Goal: Task Accomplishment & Management: Manage account settings

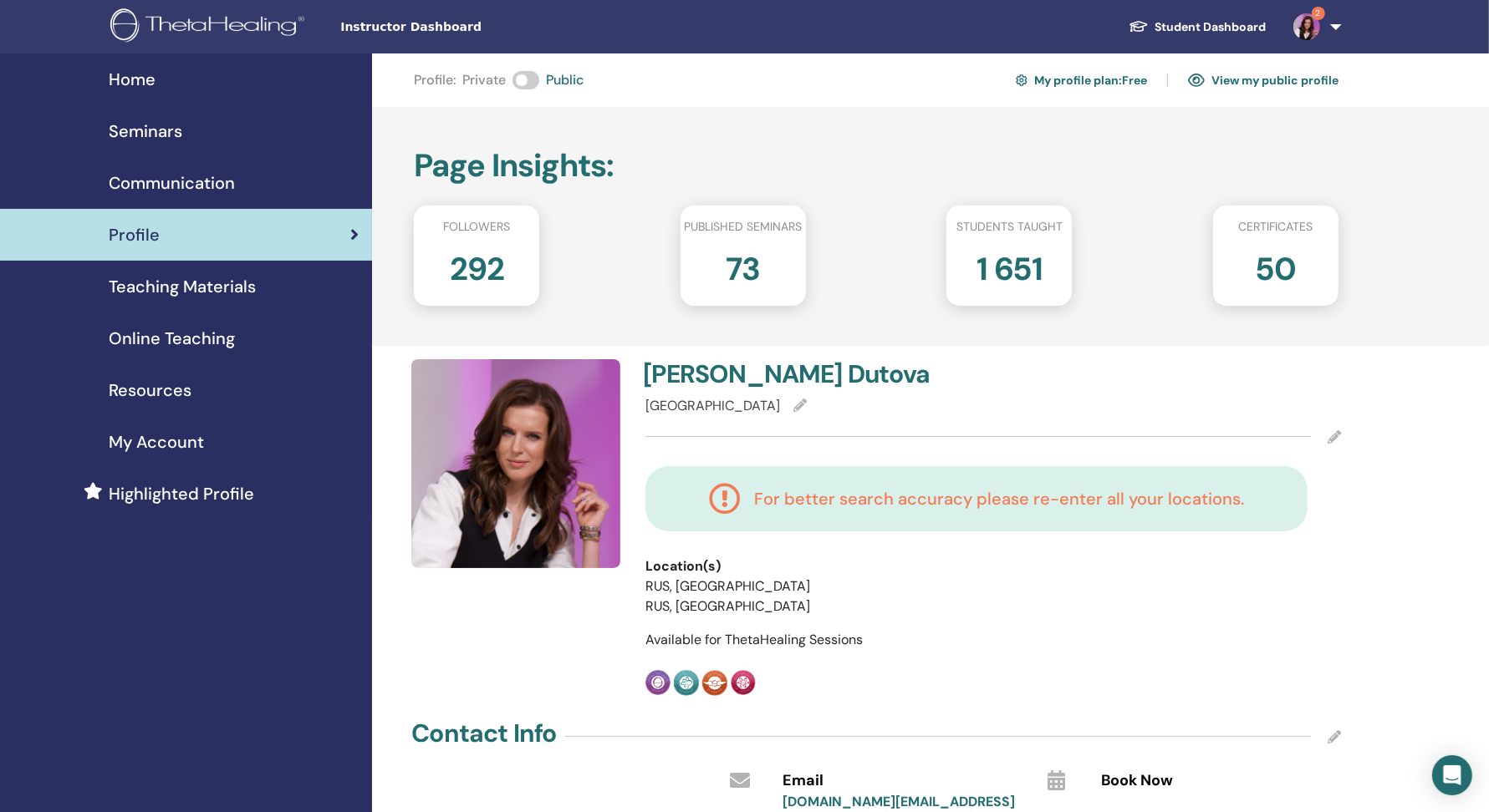
click at [157, 133] on span "Seminars" at bounding box center [145, 131] width 74 height 25
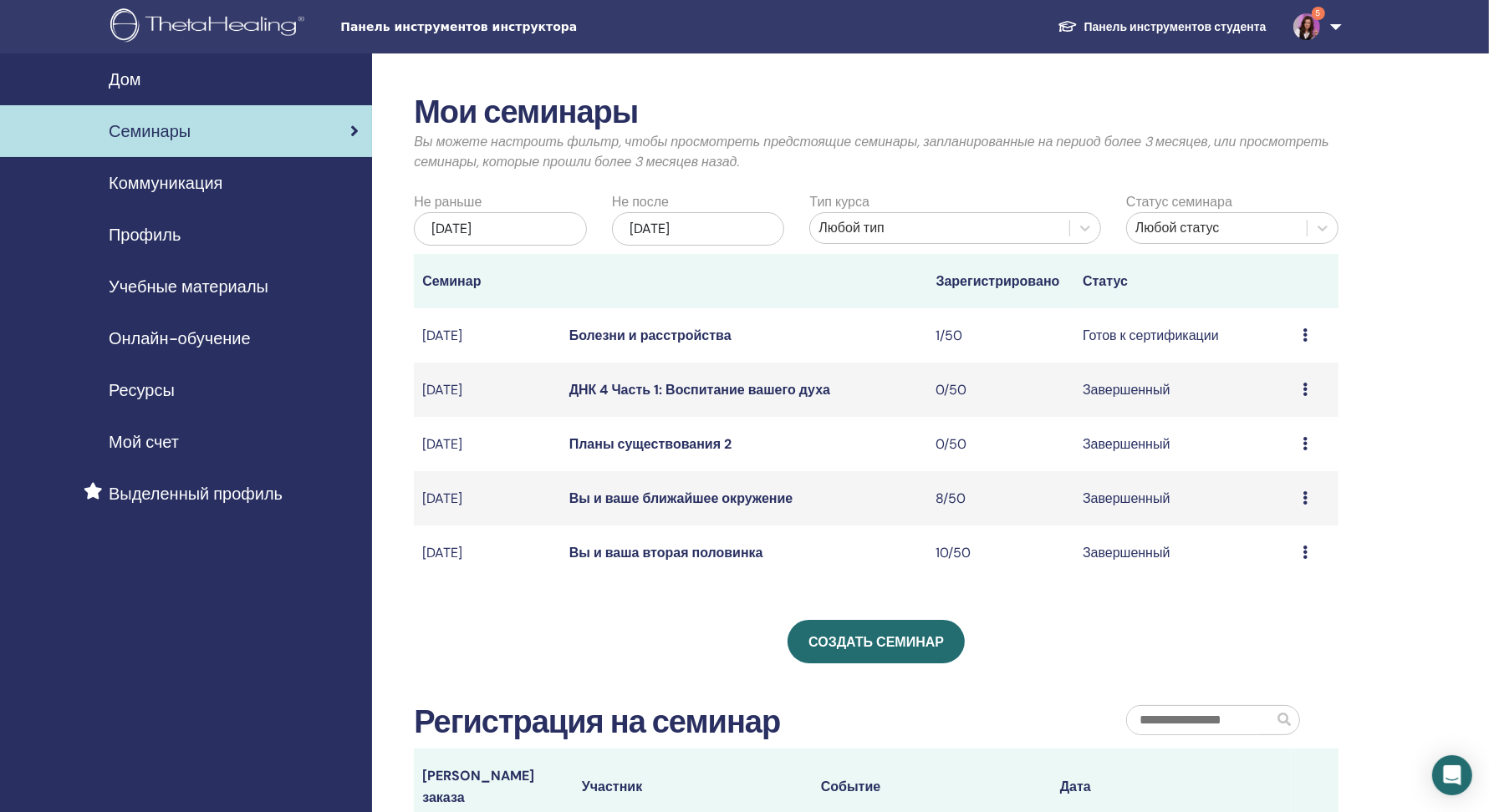
click at [1303, 333] on icon at bounding box center [1305, 335] width 5 height 13
click at [1261, 423] on font "Отмена" at bounding box center [1257, 422] width 48 height 18
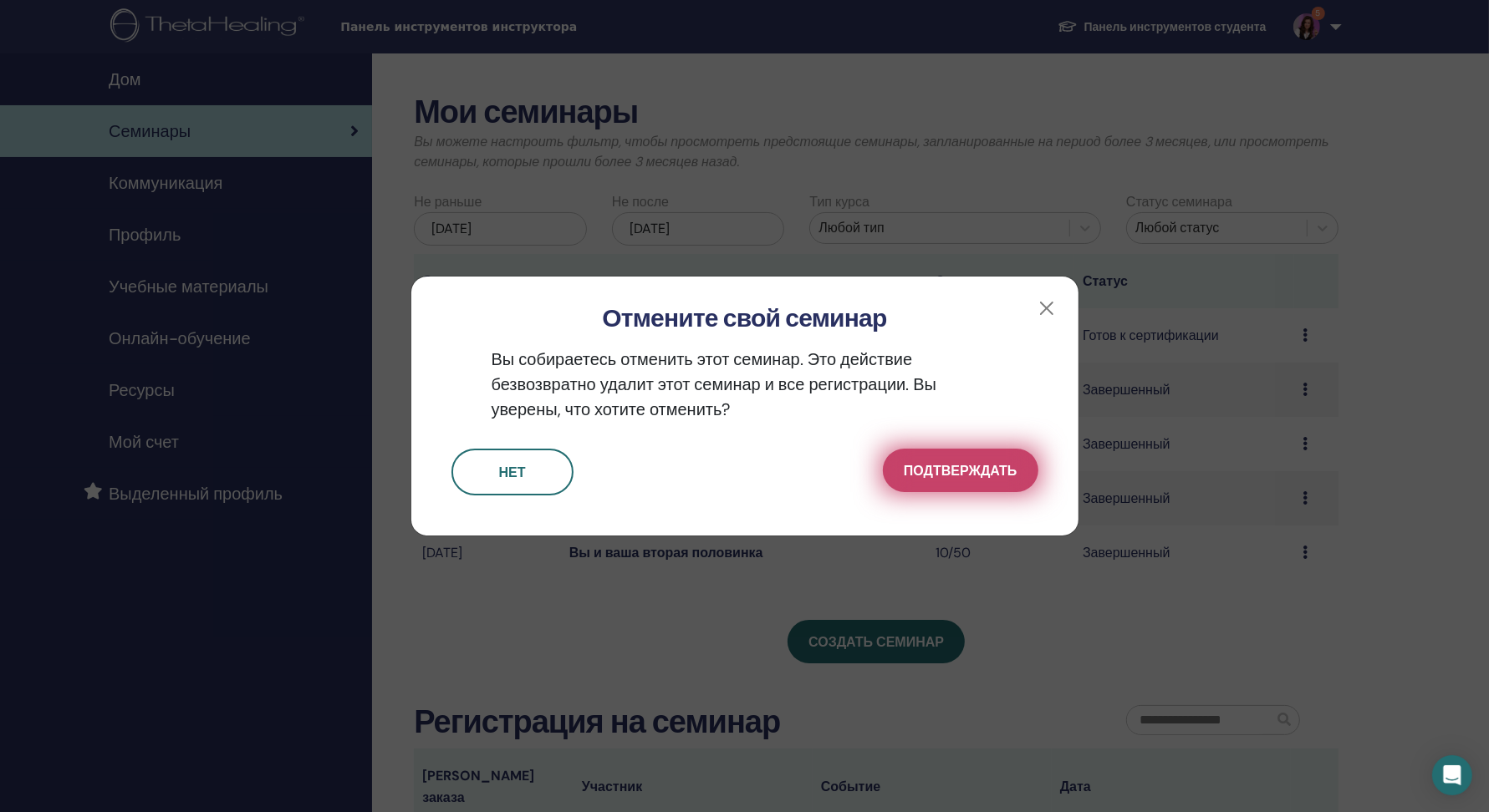
click at [971, 473] on font "Подтверждать" at bounding box center [960, 471] width 112 height 18
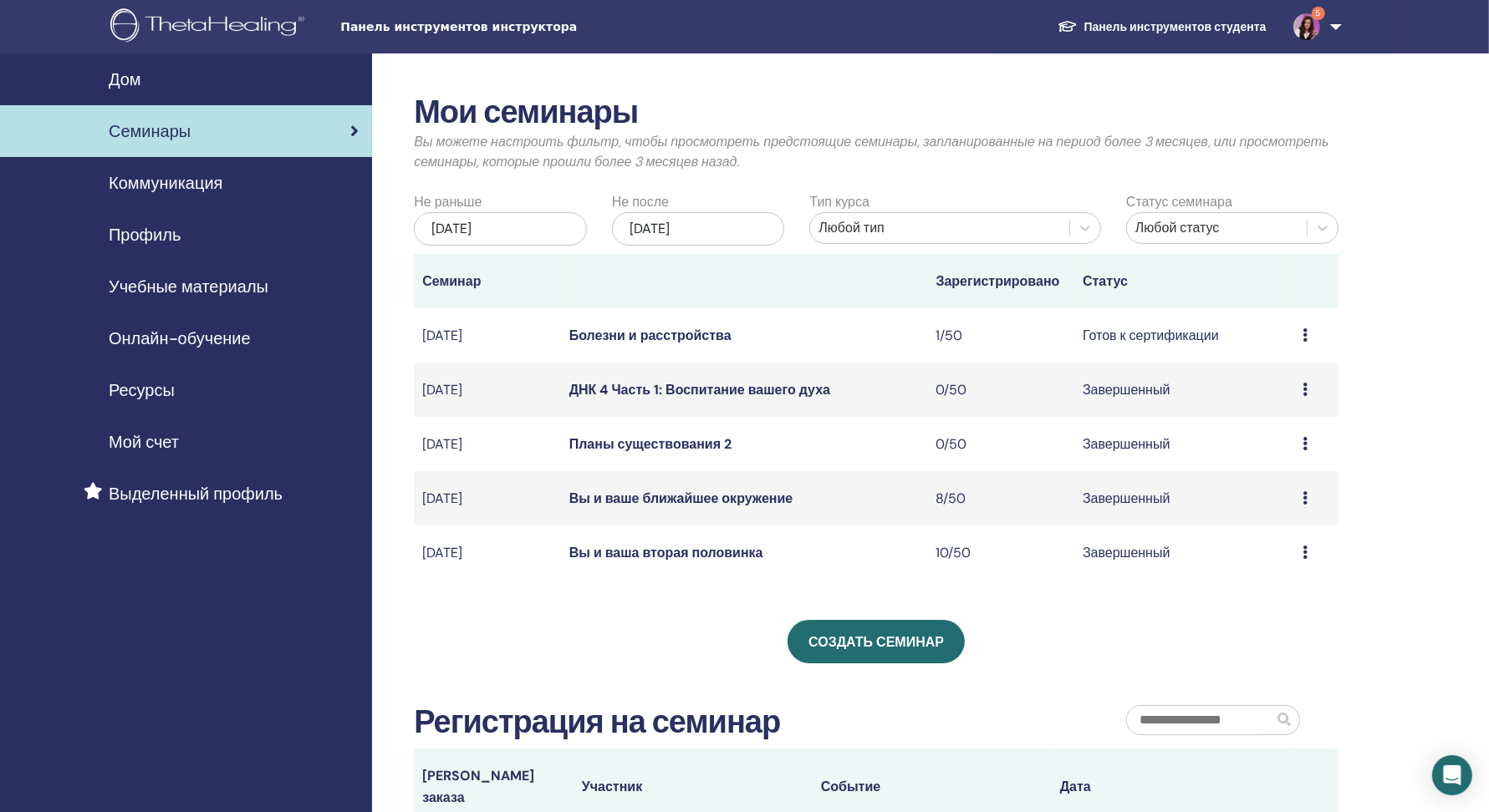
click at [1304, 335] on icon at bounding box center [1305, 335] width 5 height 13
click at [1272, 420] on font "Отмена" at bounding box center [1259, 424] width 48 height 18
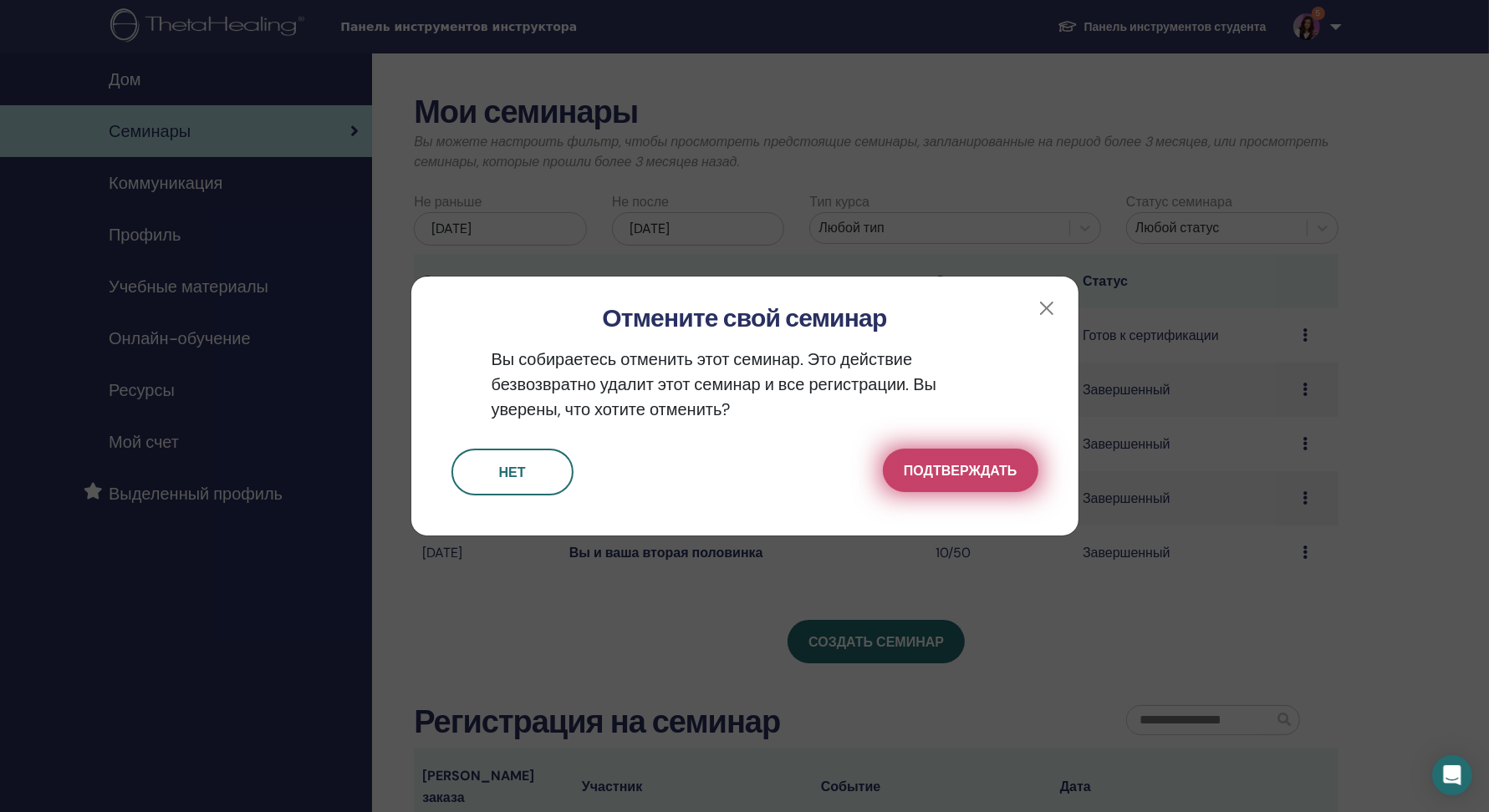
click at [969, 469] on font "Подтверждать" at bounding box center [960, 471] width 112 height 18
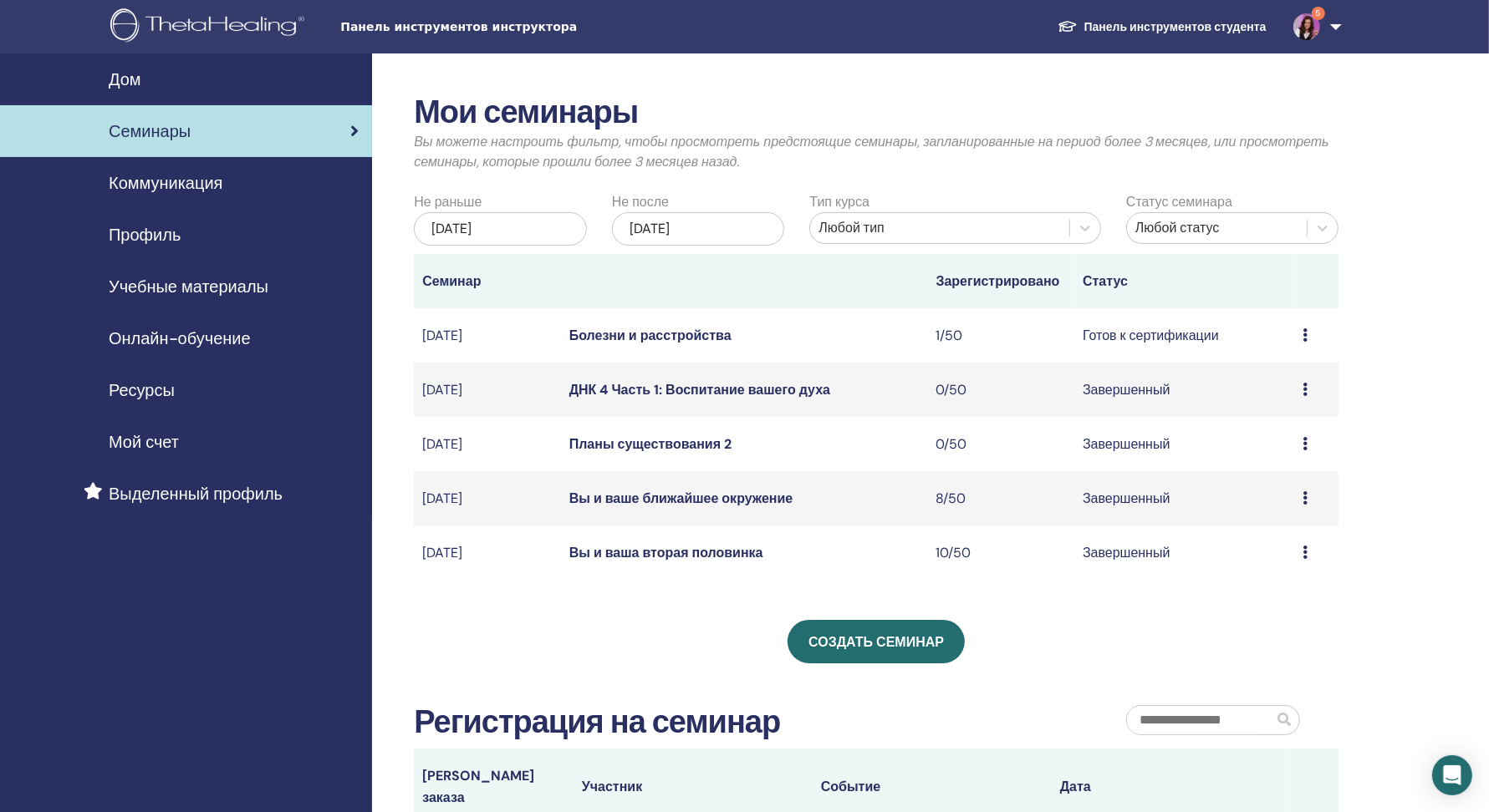
click at [1305, 444] on icon at bounding box center [1305, 444] width 5 height 13
click at [1374, 387] on div "Мои семинары Вы можете настроить фильтр, чтобы просмотреть предстоящие семинары…" at bounding box center [930, 556] width 1117 height 1005
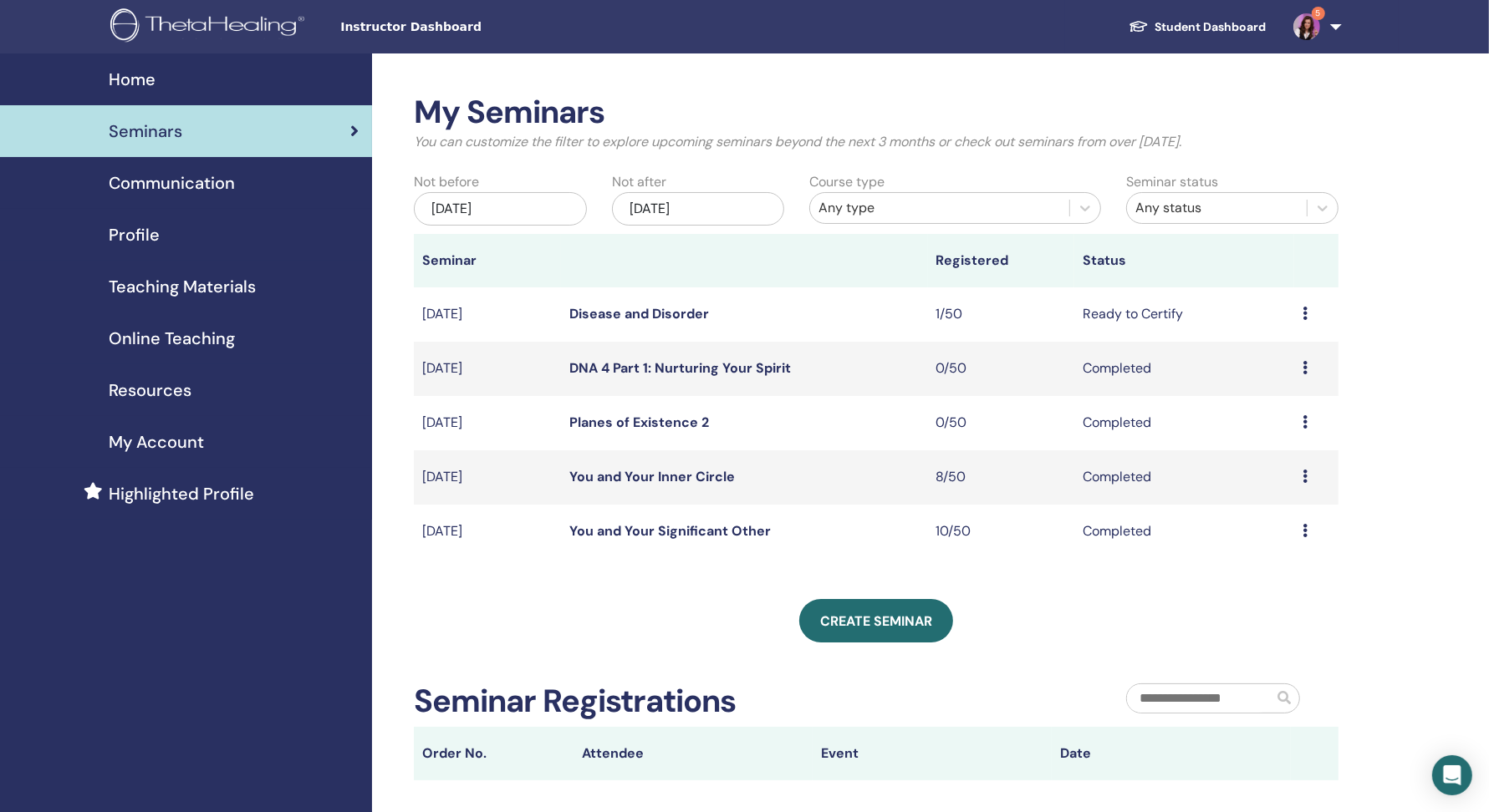
click at [1305, 315] on icon at bounding box center [1305, 313] width 5 height 13
click at [1247, 403] on p "Cancel" at bounding box center [1268, 404] width 64 height 20
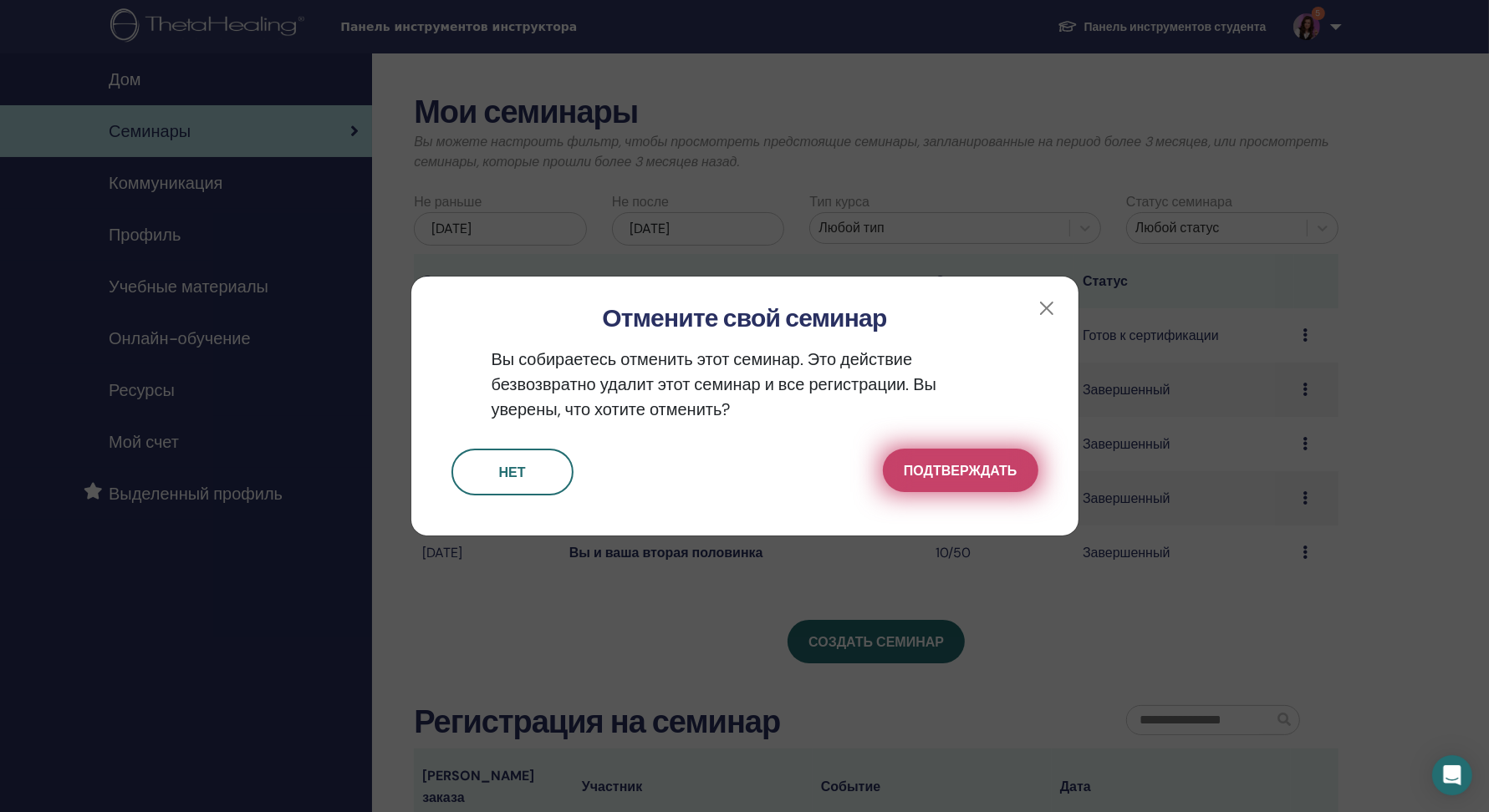
click at [959, 466] on font "Подтверждать" at bounding box center [960, 471] width 112 height 18
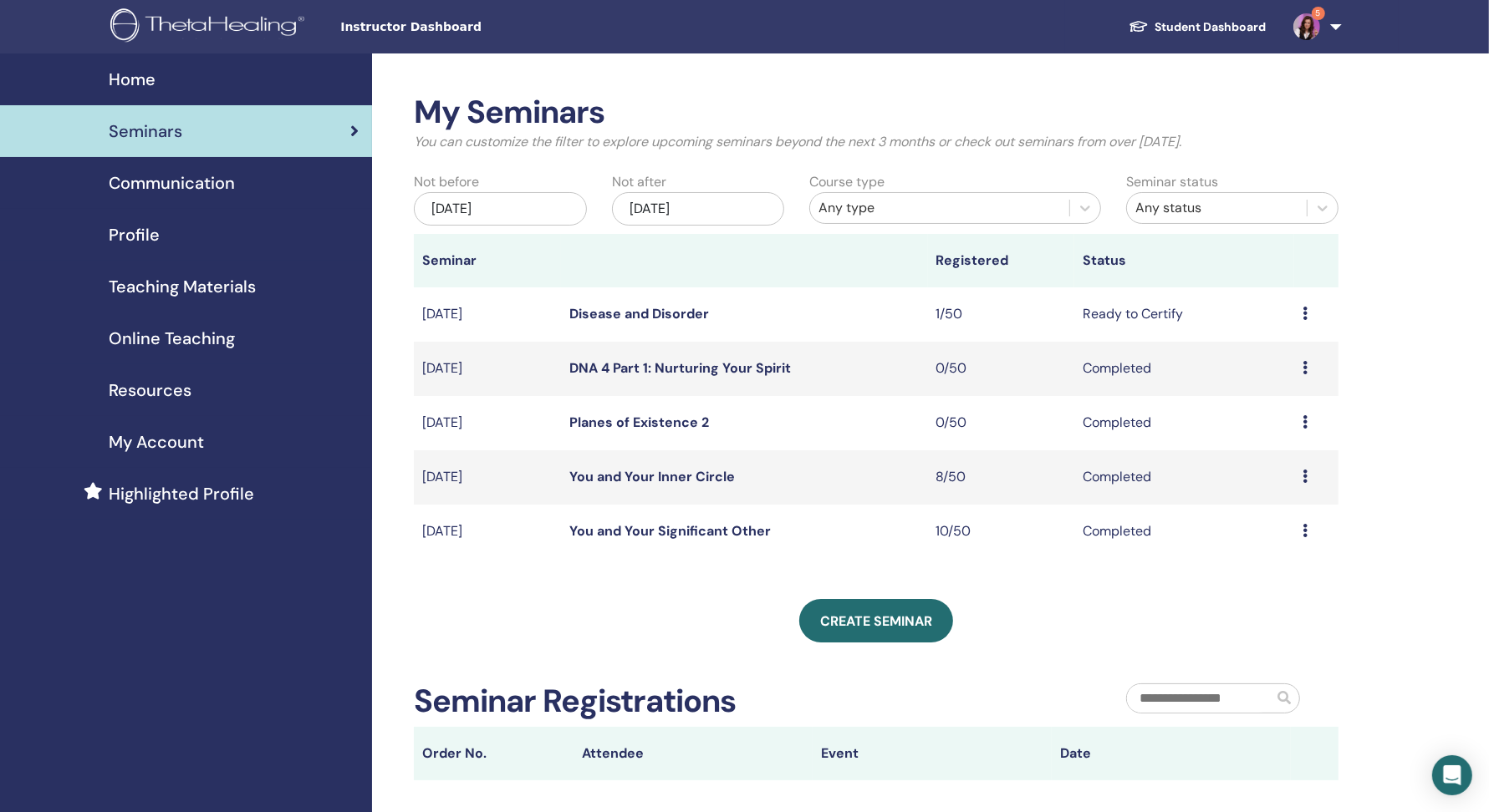
click at [1307, 309] on icon at bounding box center [1305, 313] width 5 height 13
click at [1246, 398] on p "Cancel" at bounding box center [1270, 398] width 64 height 20
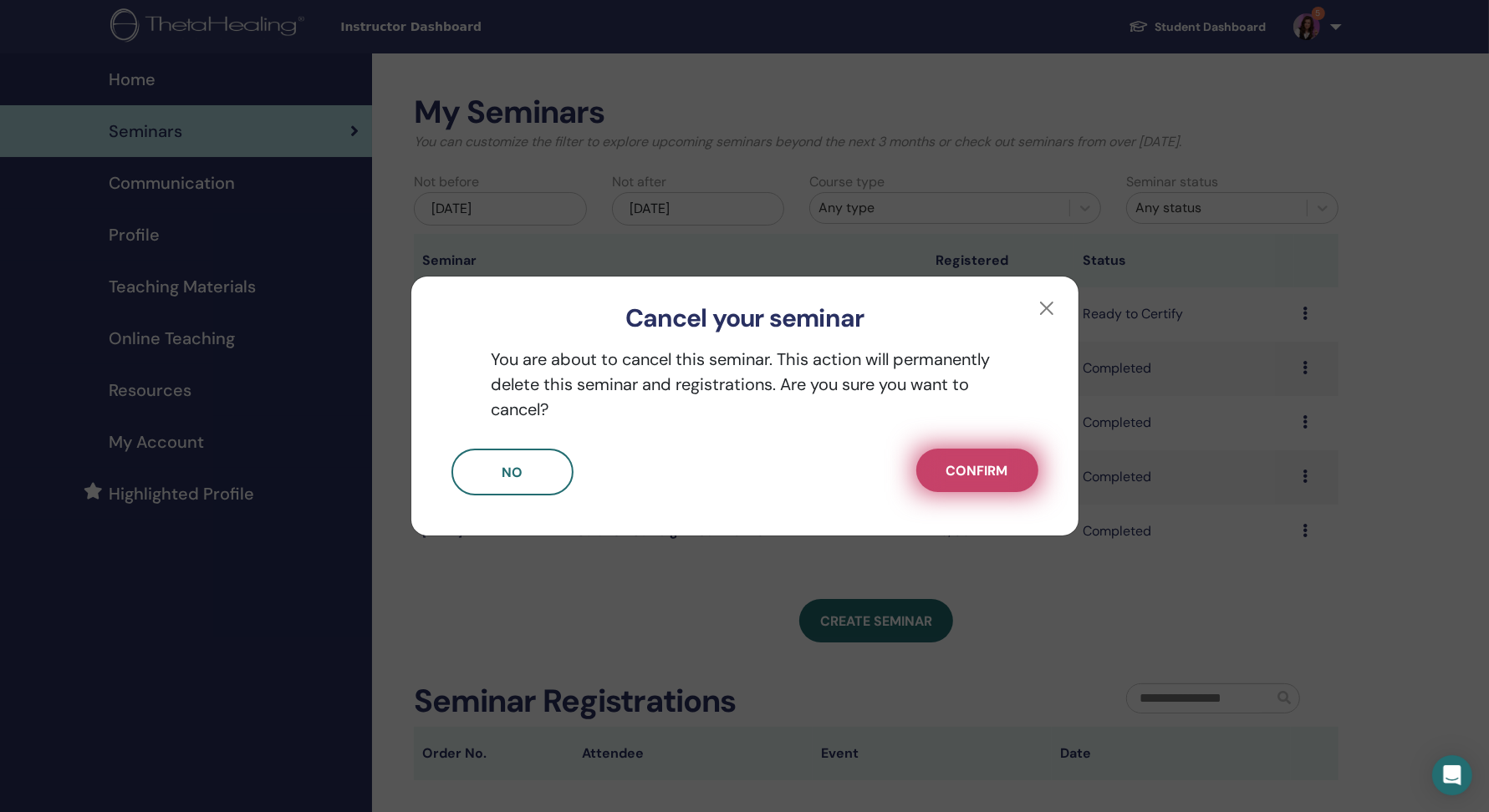
click at [961, 475] on span "Confirm" at bounding box center [977, 471] width 62 height 18
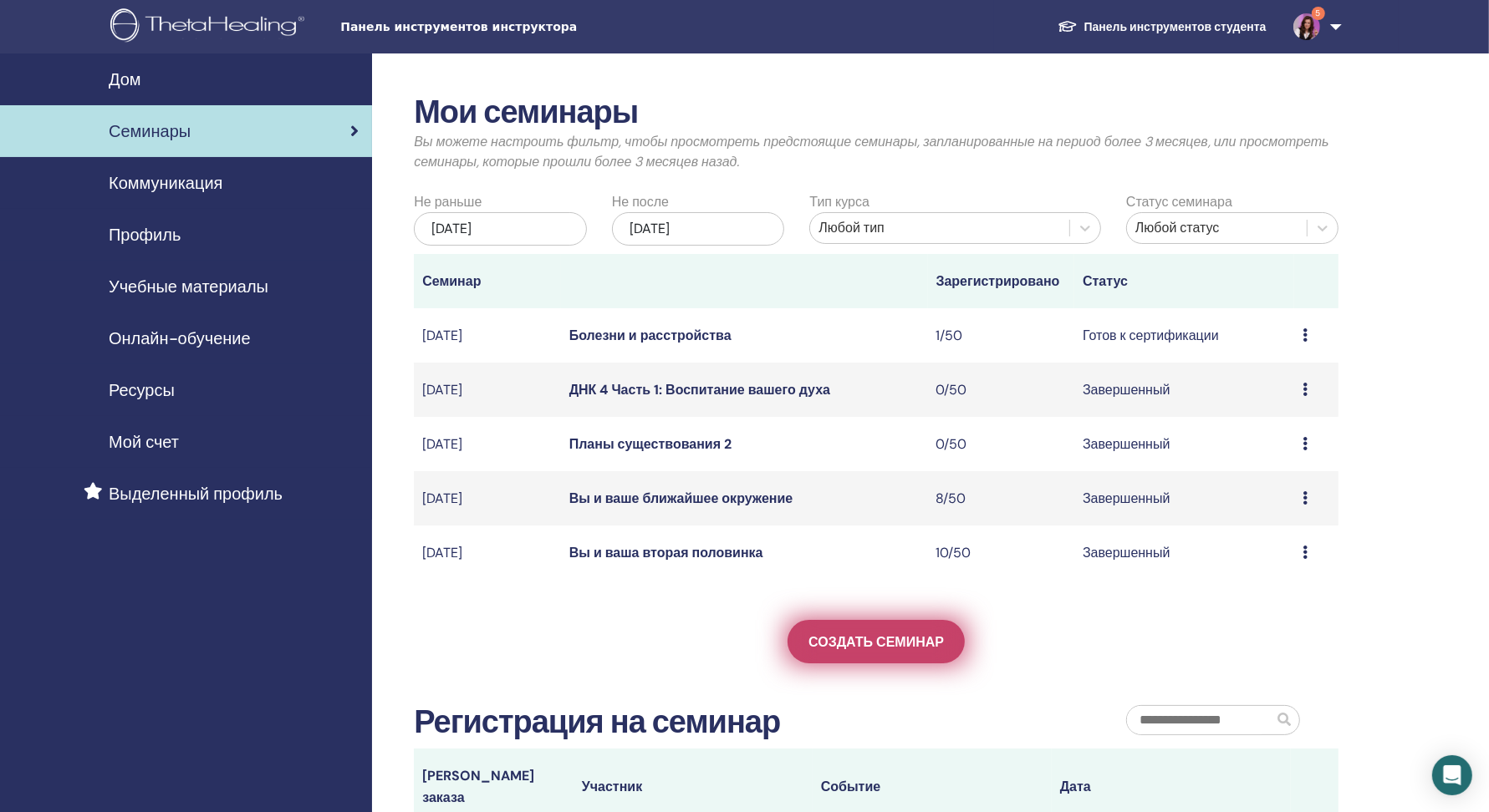
click at [894, 636] on font "Создать семинар" at bounding box center [875, 642] width 135 height 18
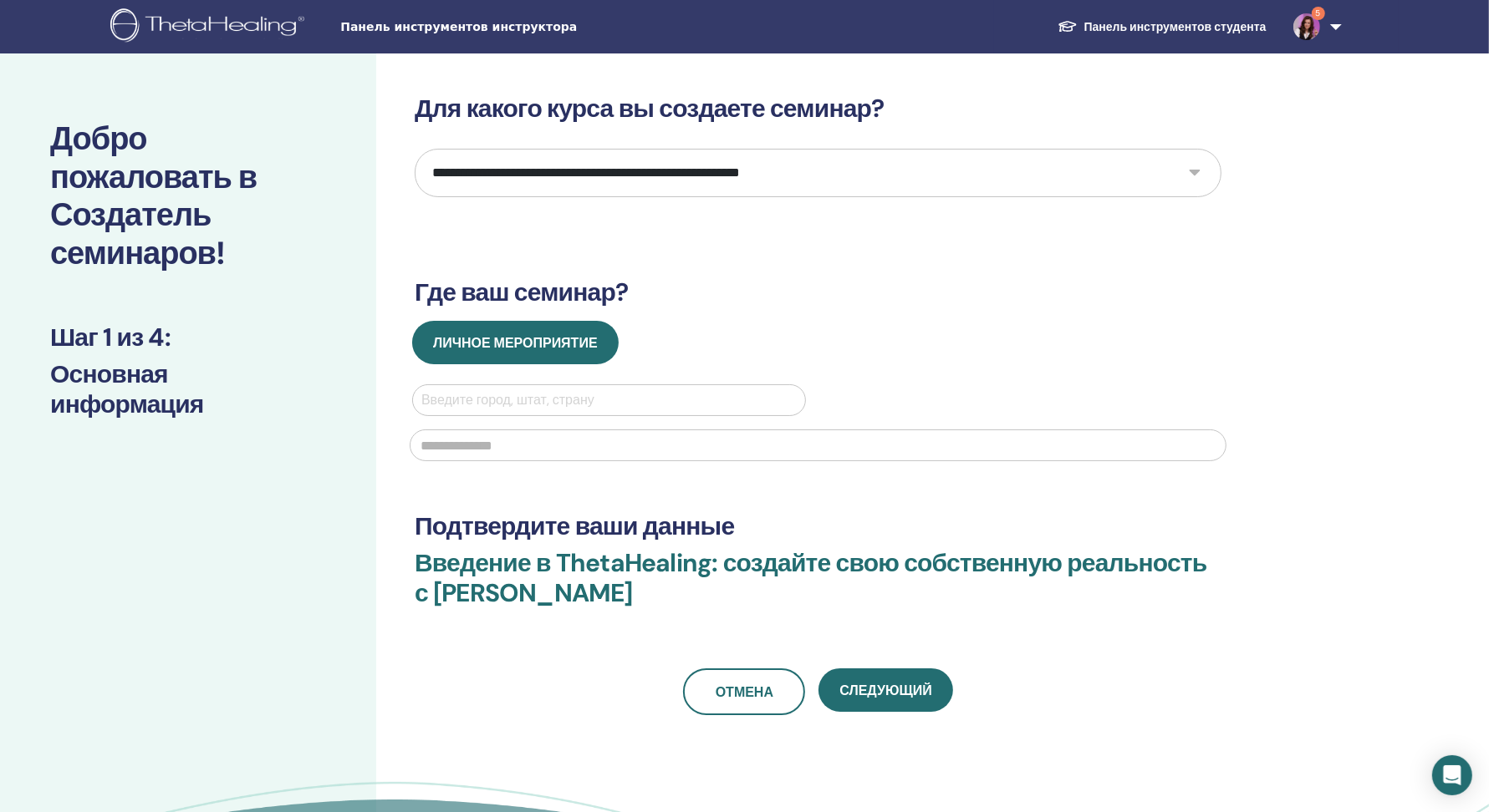
click at [922, 179] on select "**********" at bounding box center [818, 173] width 807 height 49
select select "**"
click at [415, 148] on select "**********" at bounding box center [818, 173] width 807 height 49
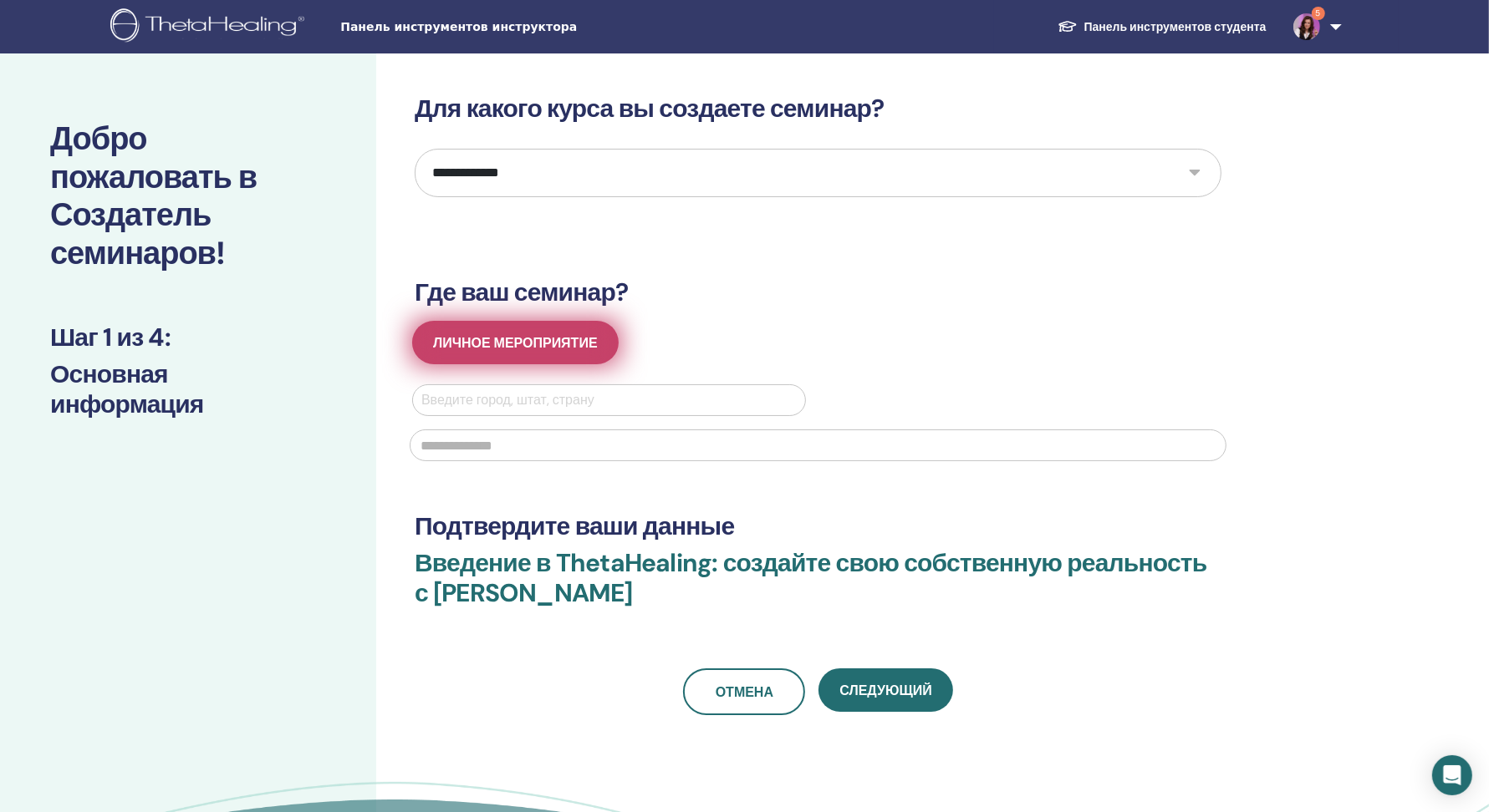
click at [513, 348] on font "Личное мероприятие" at bounding box center [515, 342] width 165 height 18
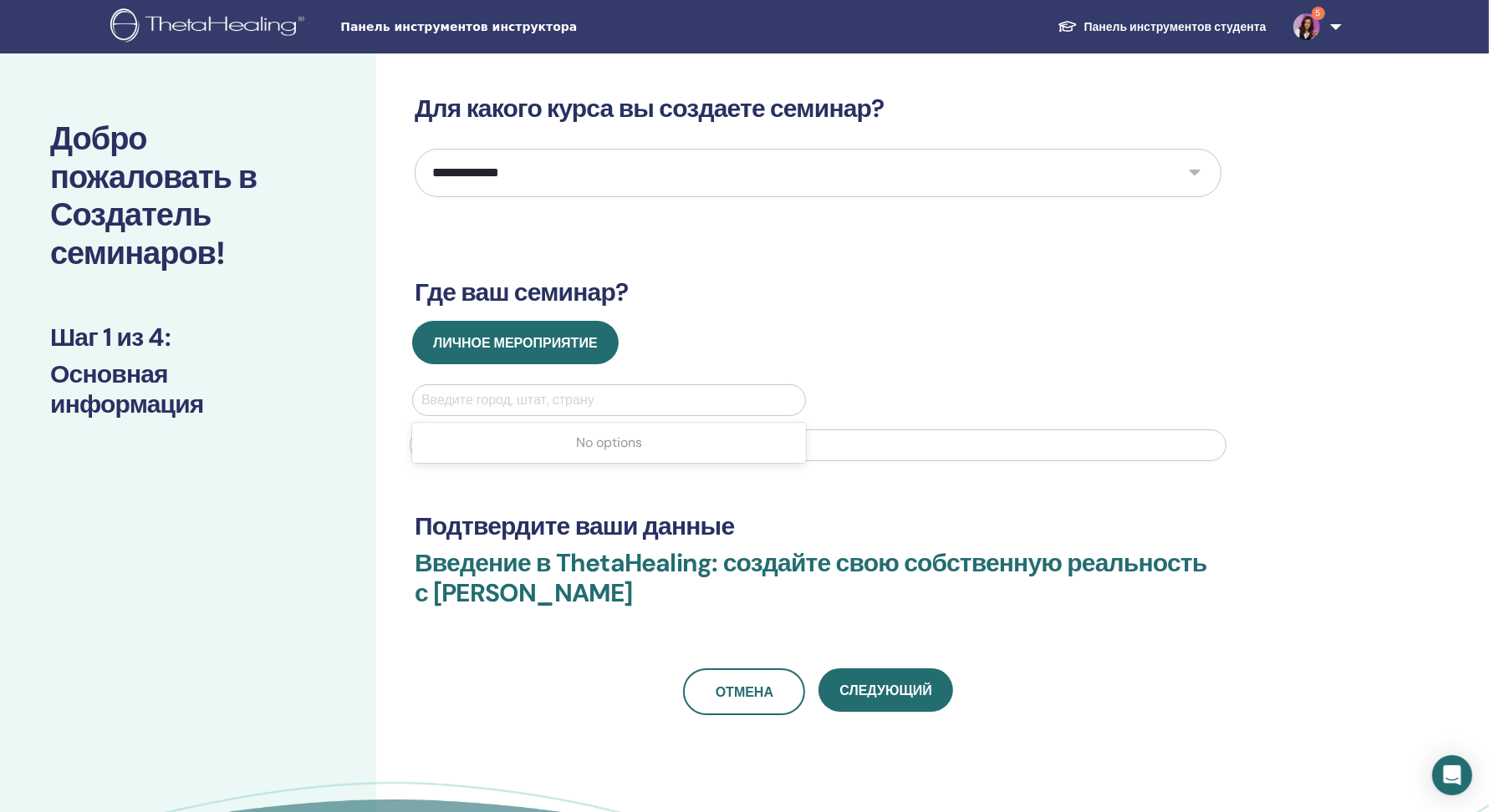
click at [507, 404] on div at bounding box center [609, 400] width 375 height 23
type input "*"
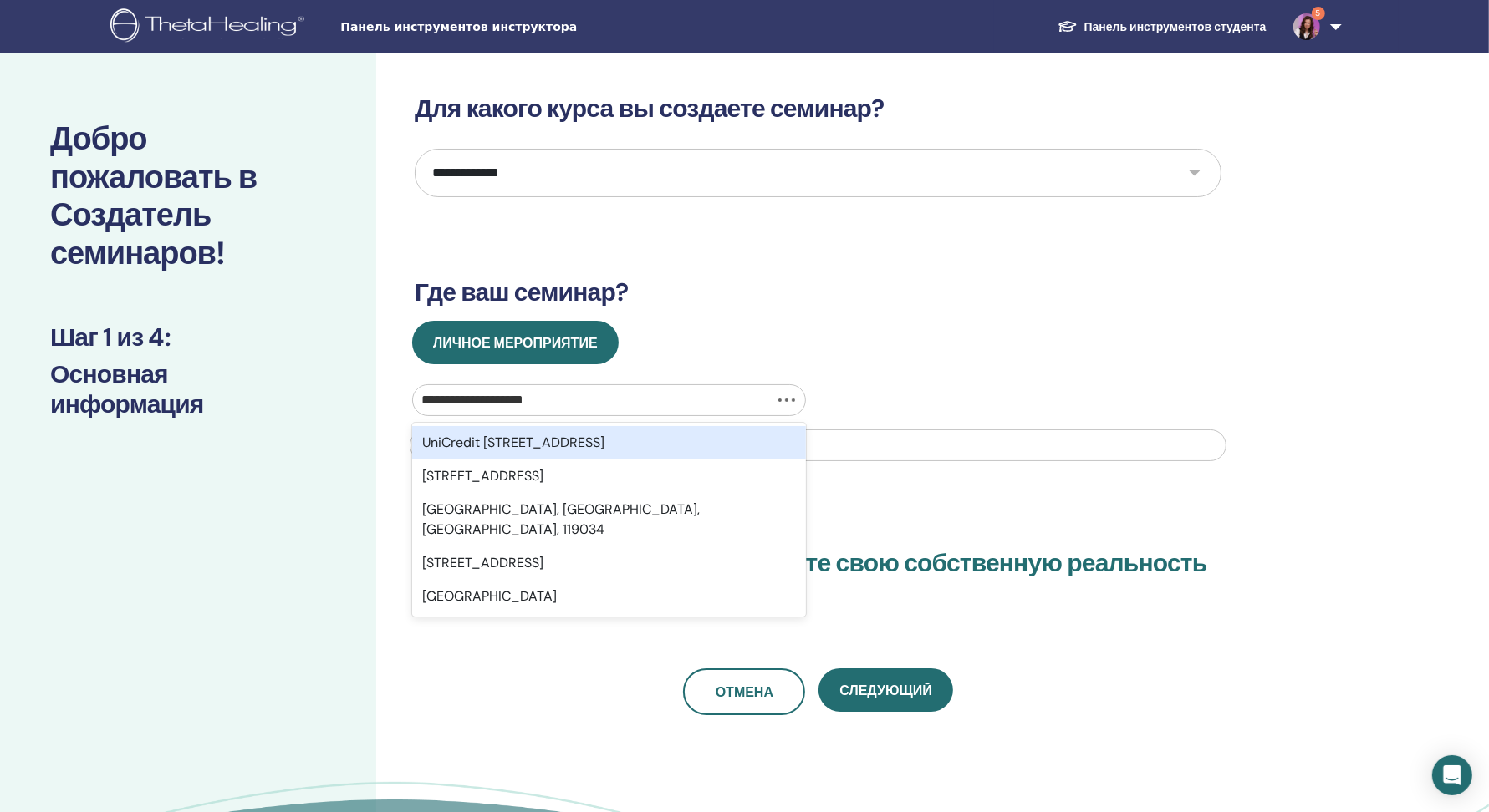
type input "**********"
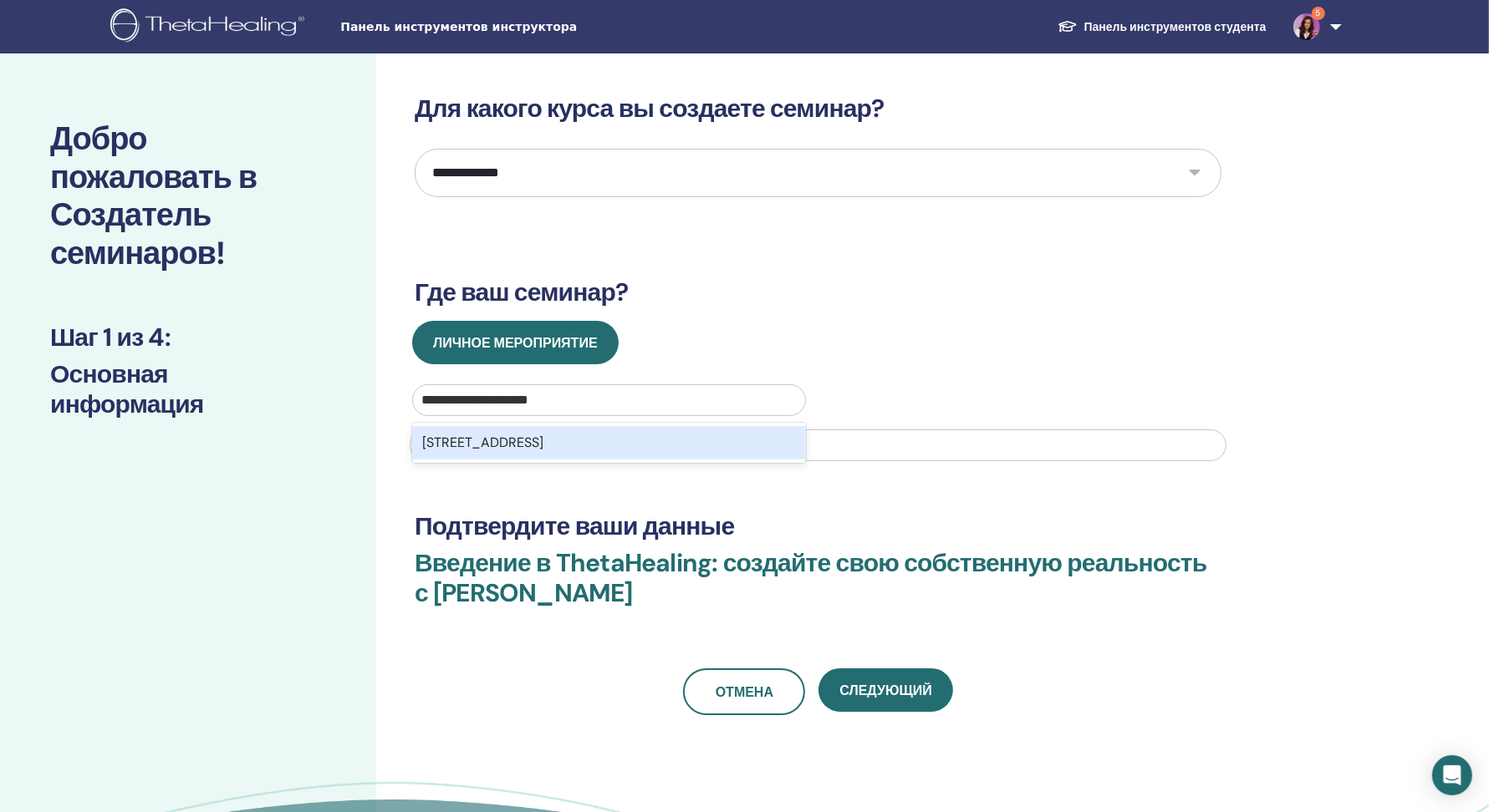
click at [543, 442] on font "Остоженка улица, 14/2, Москва, 119034" at bounding box center [483, 442] width 121 height 18
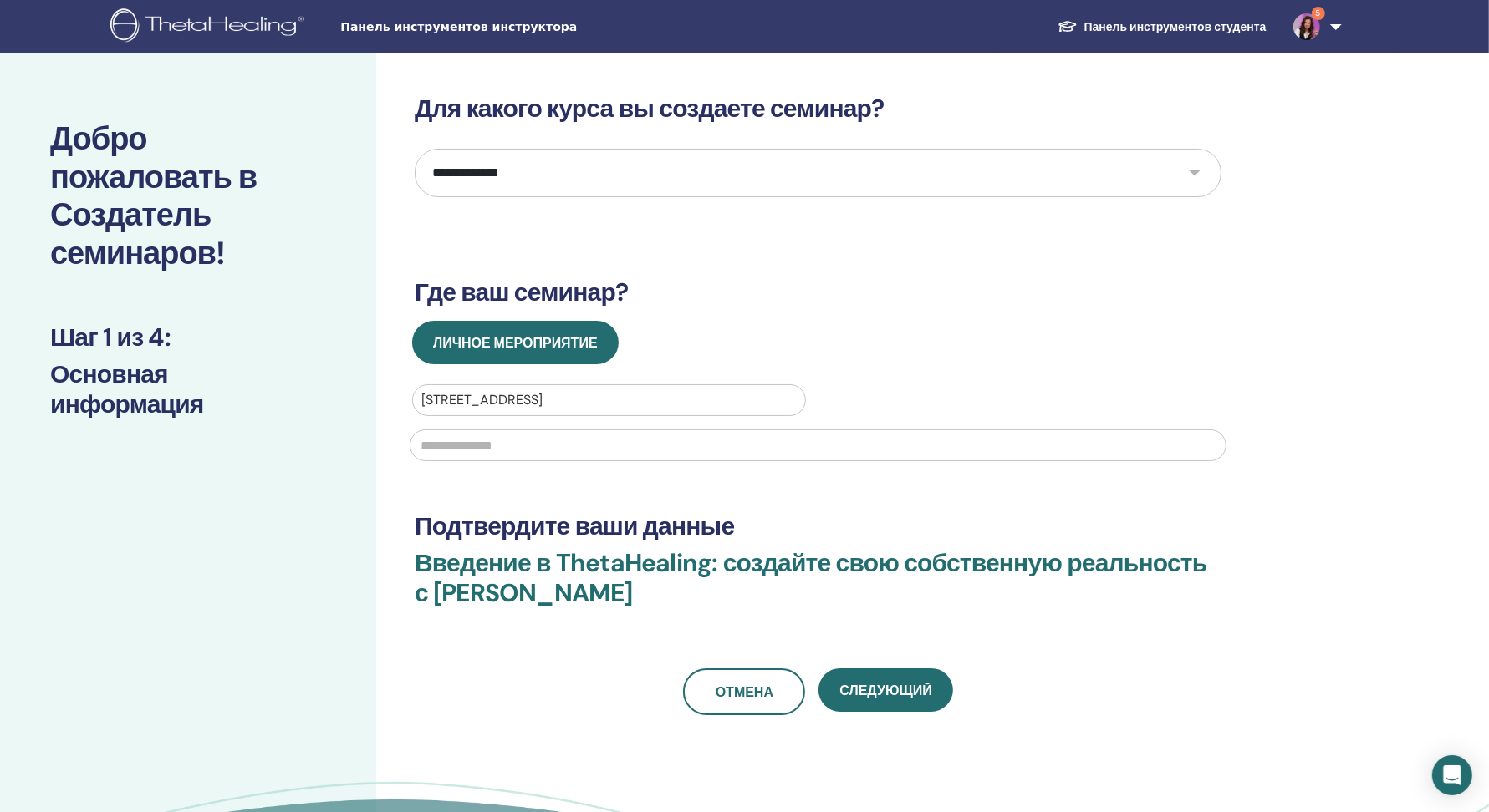
click at [664, 397] on div at bounding box center [609, 400] width 375 height 23
drag, startPoint x: 425, startPoint y: 396, endPoint x: 608, endPoint y: 395, distance: 183.0
click at [608, 395] on div at bounding box center [609, 400] width 375 height 23
click at [593, 397] on div at bounding box center [609, 400] width 375 height 23
click at [491, 397] on div at bounding box center [609, 400] width 375 height 23
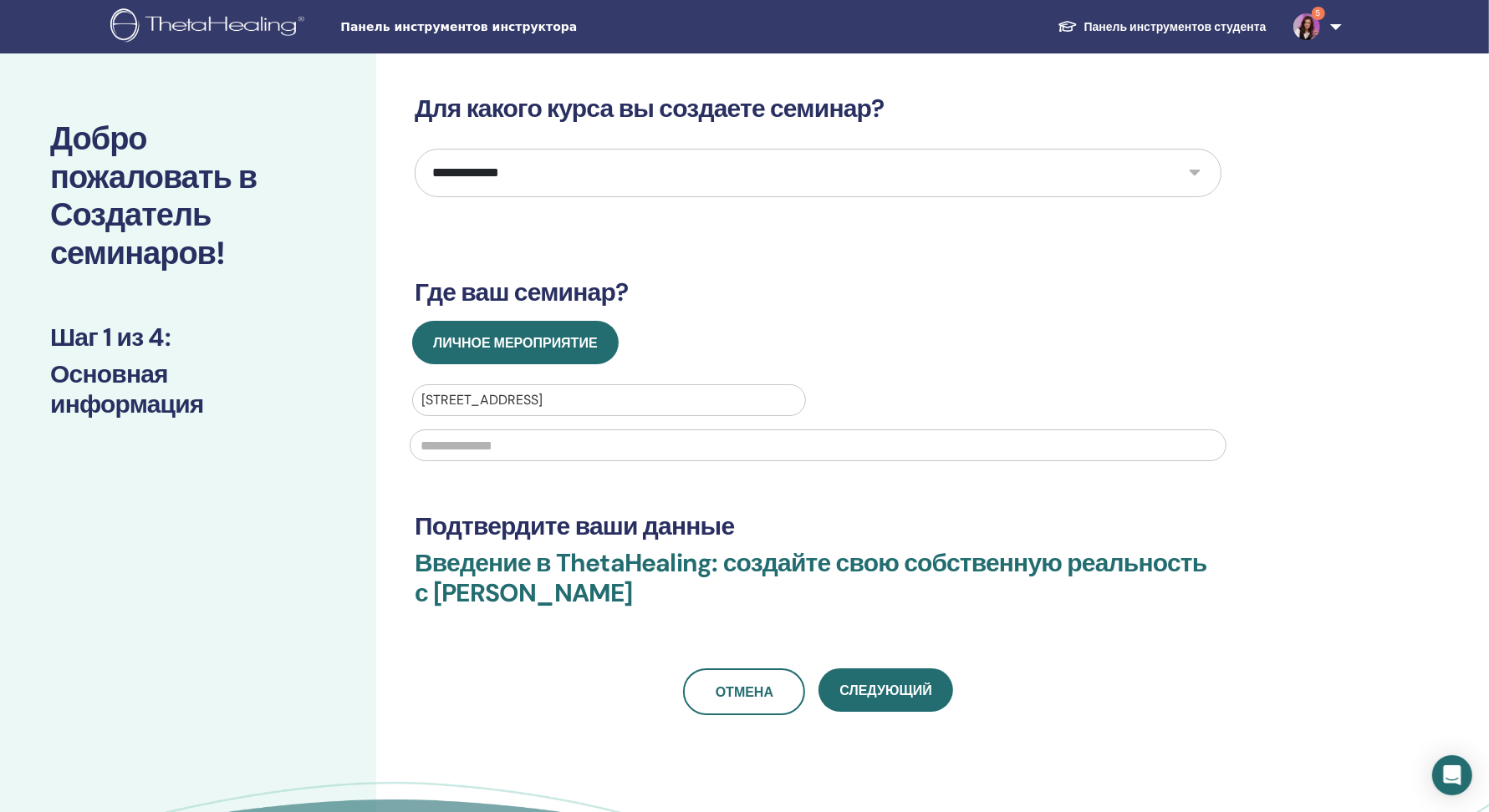
click at [491, 397] on div at bounding box center [609, 400] width 375 height 23
click at [814, 511] on h3 "Подтвердите ваши данные" at bounding box center [818, 526] width 807 height 30
click at [480, 451] on input "text" at bounding box center [818, 445] width 817 height 32
click at [537, 399] on div at bounding box center [609, 400] width 375 height 23
